Goal: Task Accomplishment & Management: Manage account settings

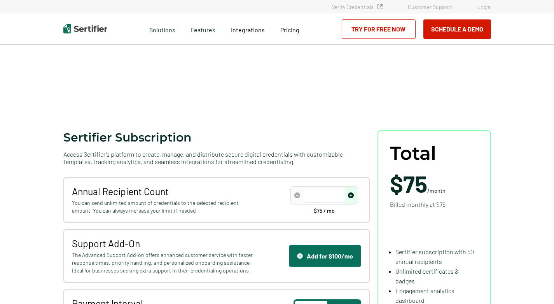
click at [489, 2] on div "Verify Credentials Customer Support Login" at bounding box center [277, 7] width 554 height 14
click at [486, 5] on link "Login" at bounding box center [485, 6] width 14 height 7
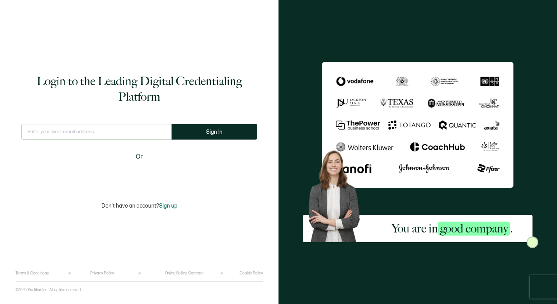
click at [87, 134] on input "text" at bounding box center [96, 132] width 150 height 16
type input "[EMAIL_ADDRESS][DOMAIN_NAME]"
click at [235, 126] on button "Sign In" at bounding box center [214, 132] width 86 height 16
